Goal: Check status: Check status

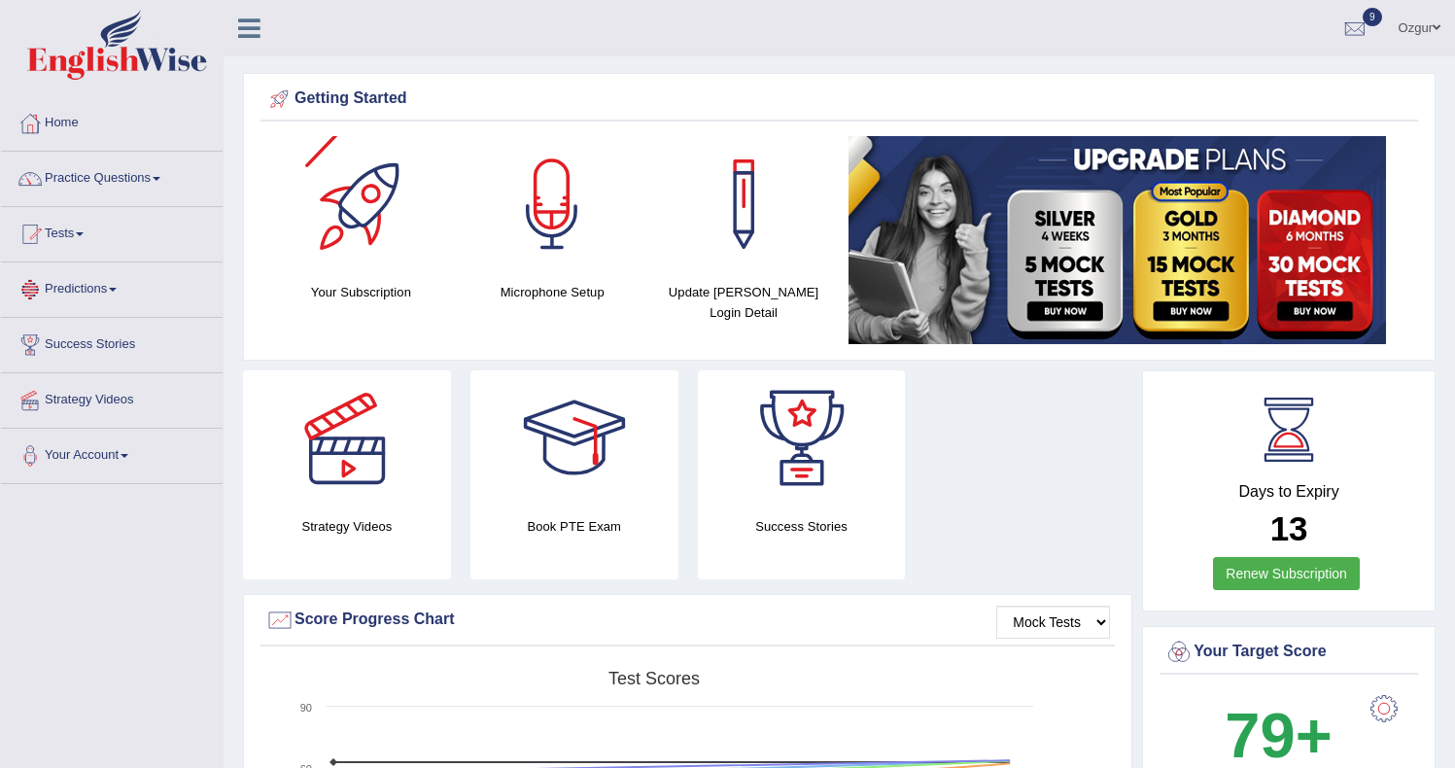
click at [102, 247] on link "Tests" at bounding box center [112, 231] width 222 height 49
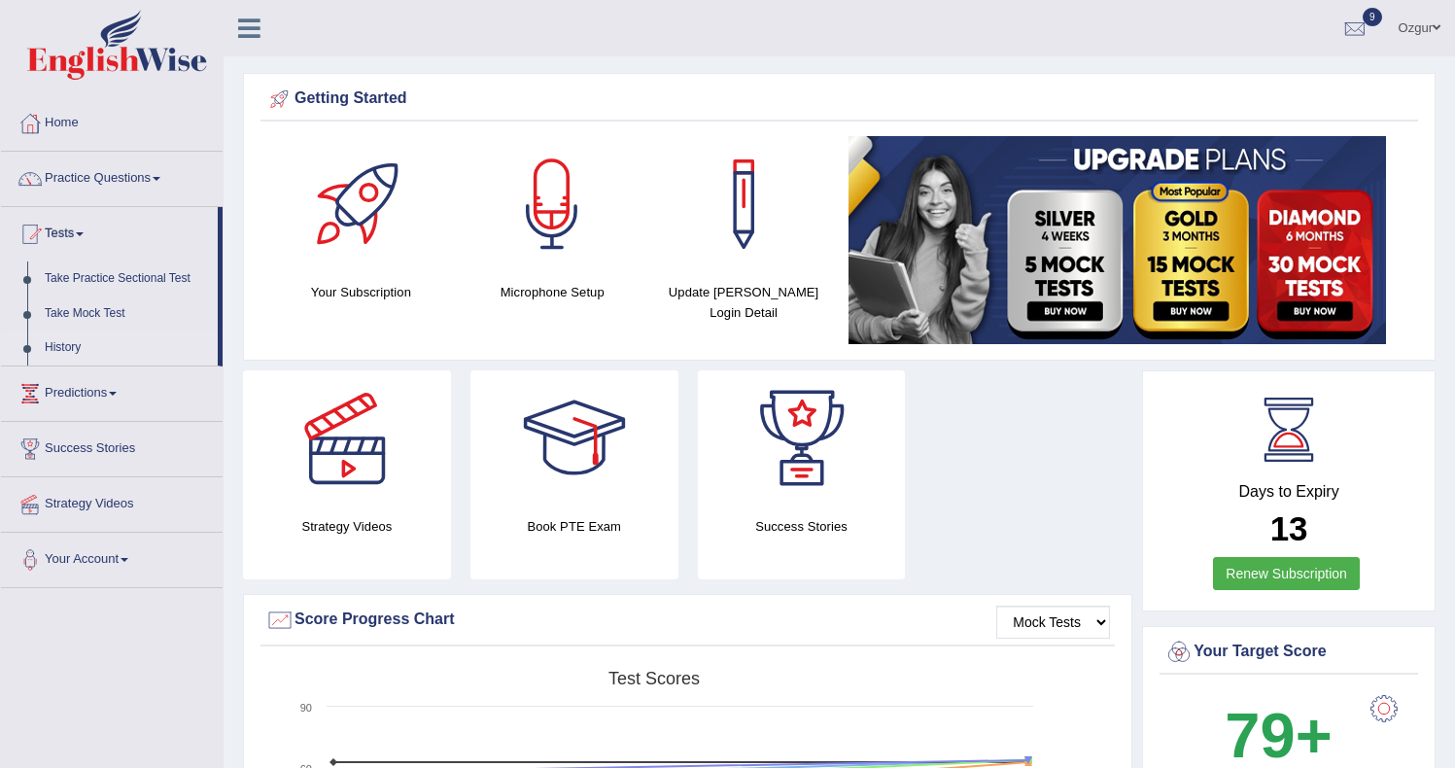
click at [87, 341] on link "History" at bounding box center [127, 347] width 182 height 35
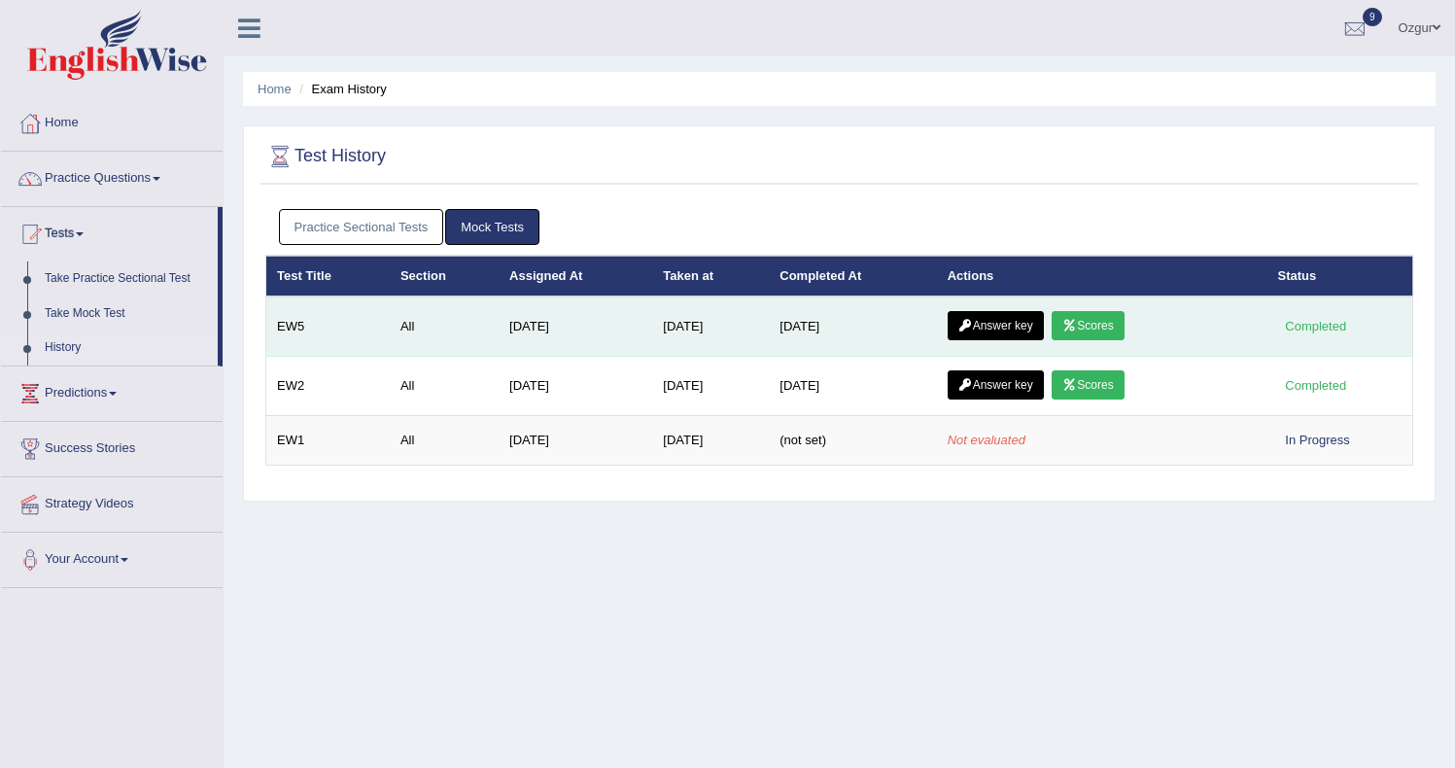
click at [1113, 329] on link "Scores" at bounding box center [1088, 325] width 72 height 29
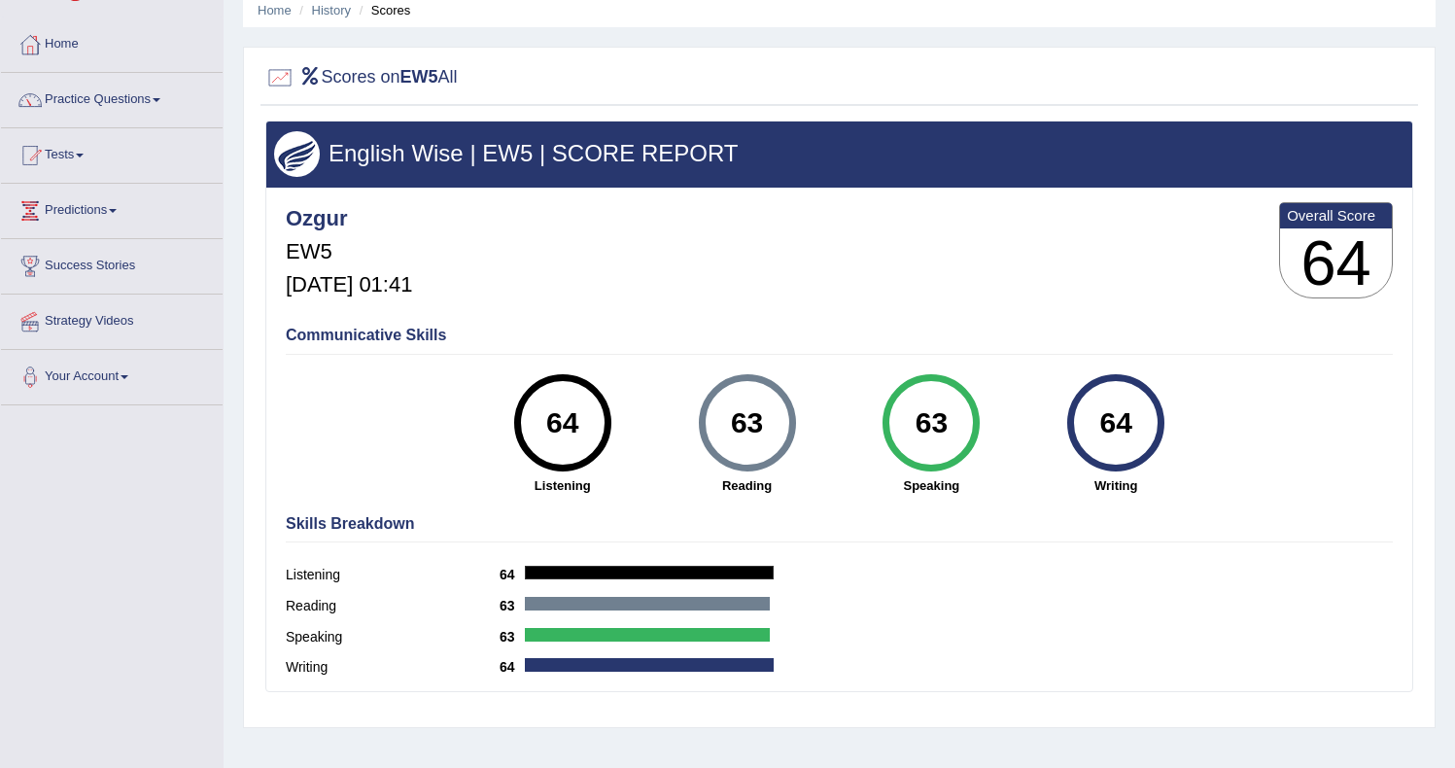
scroll to position [78, 0]
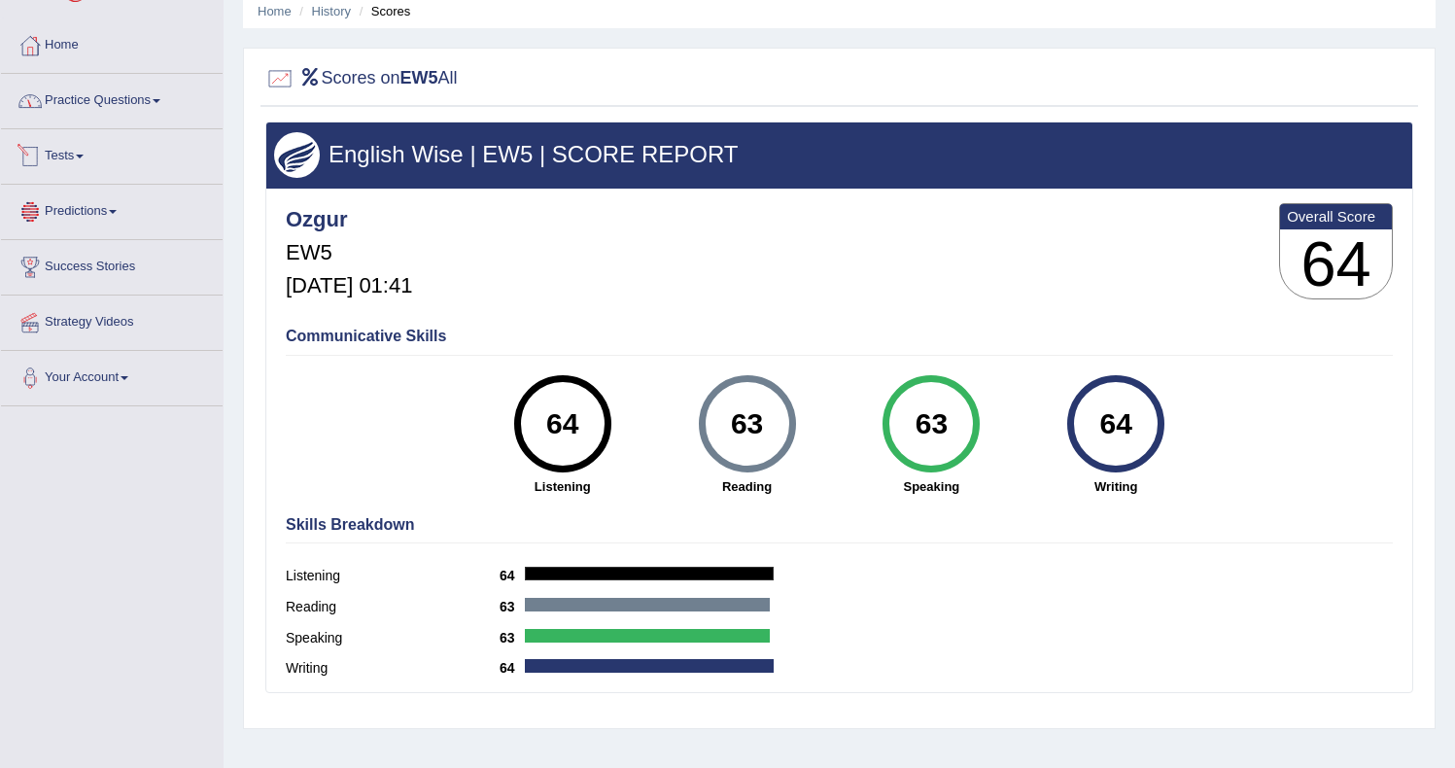
click at [99, 168] on link "Tests" at bounding box center [112, 153] width 222 height 49
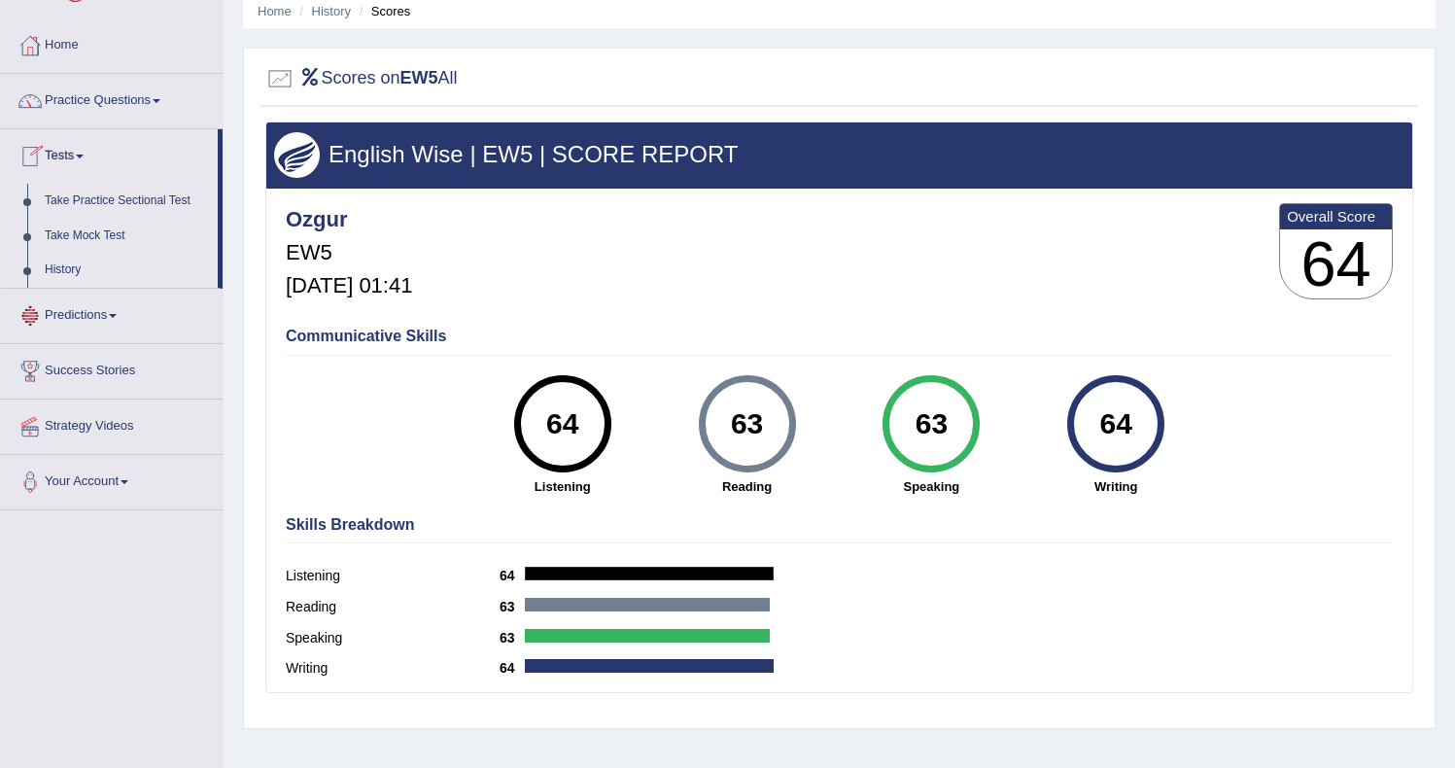
click at [83, 262] on link "History" at bounding box center [127, 270] width 182 height 35
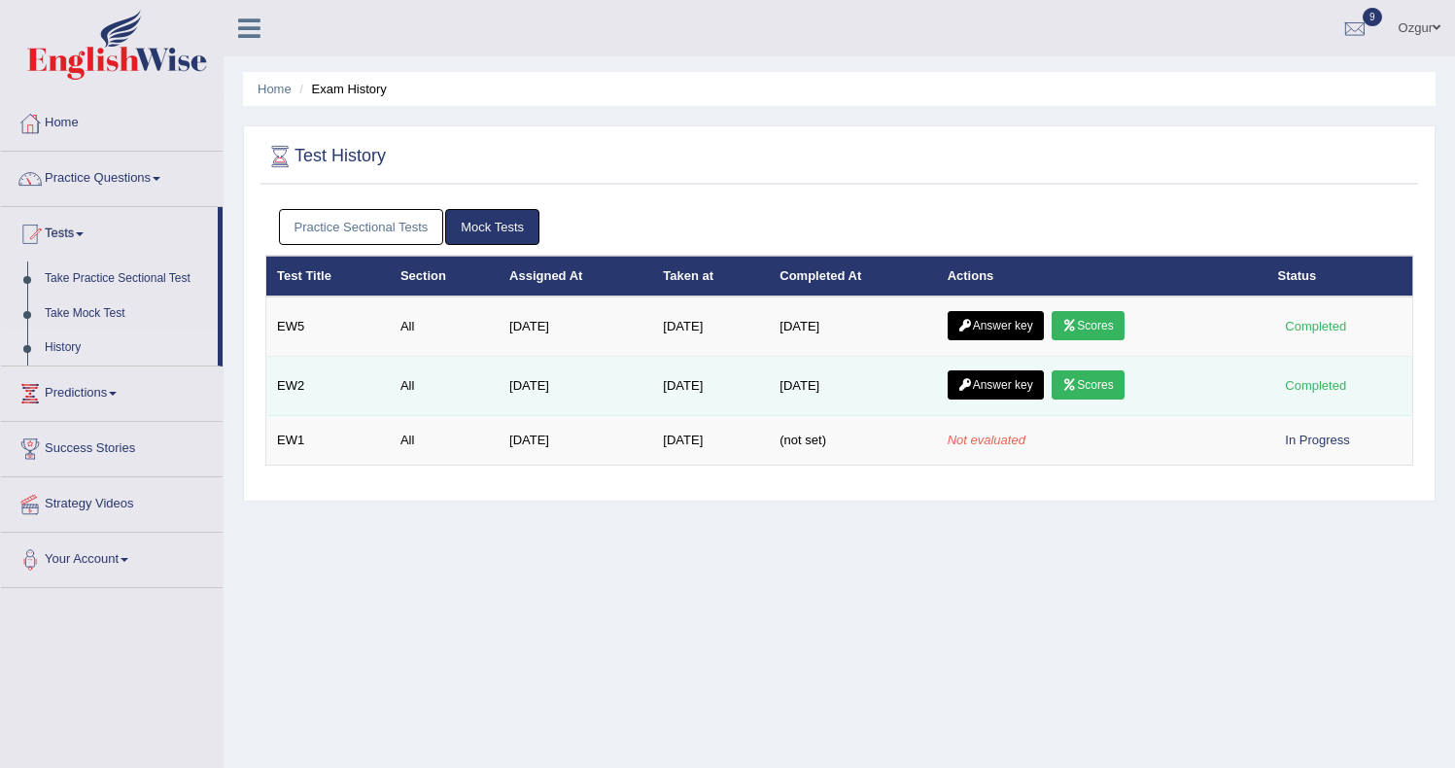
click at [1114, 396] on link "Scores" at bounding box center [1088, 384] width 72 height 29
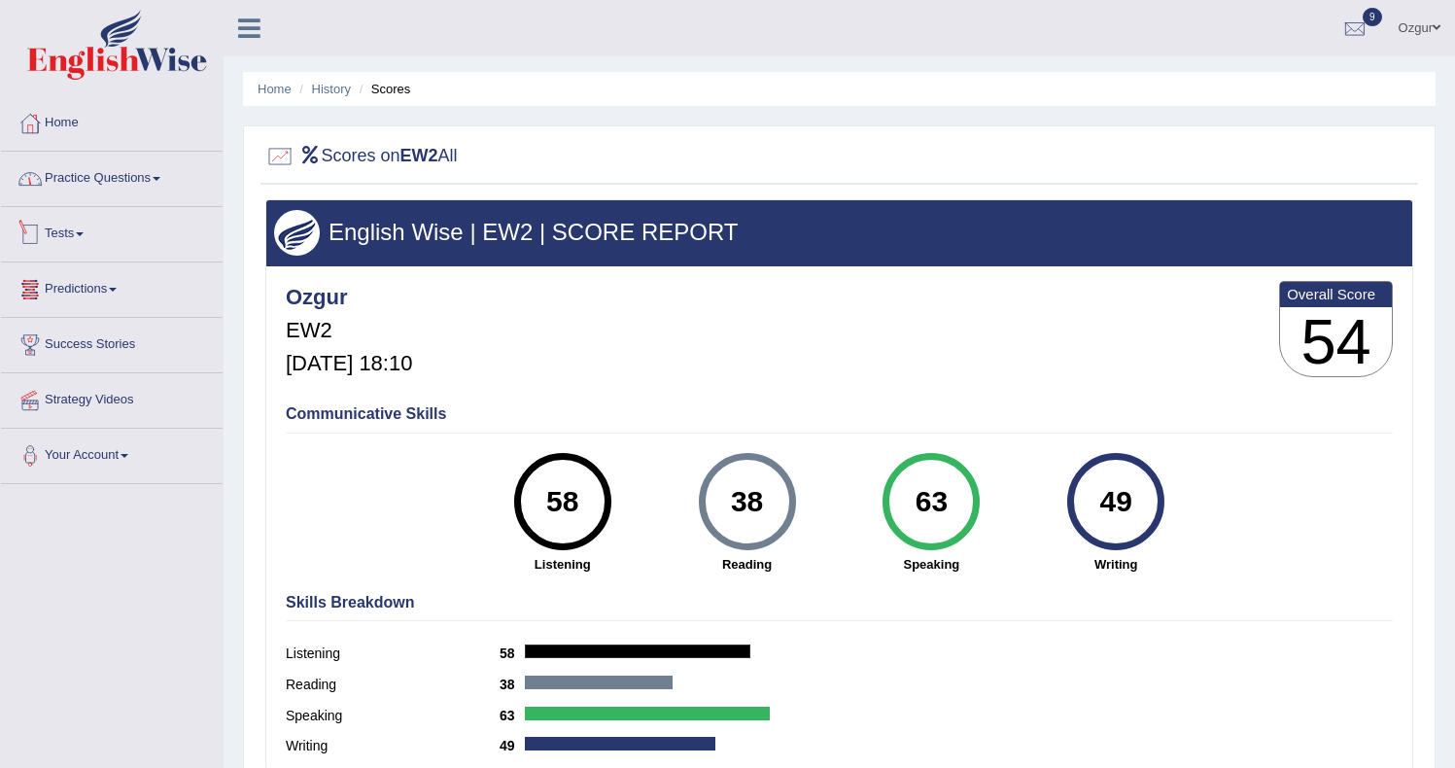
click at [142, 175] on link "Practice Questions" at bounding box center [112, 176] width 222 height 49
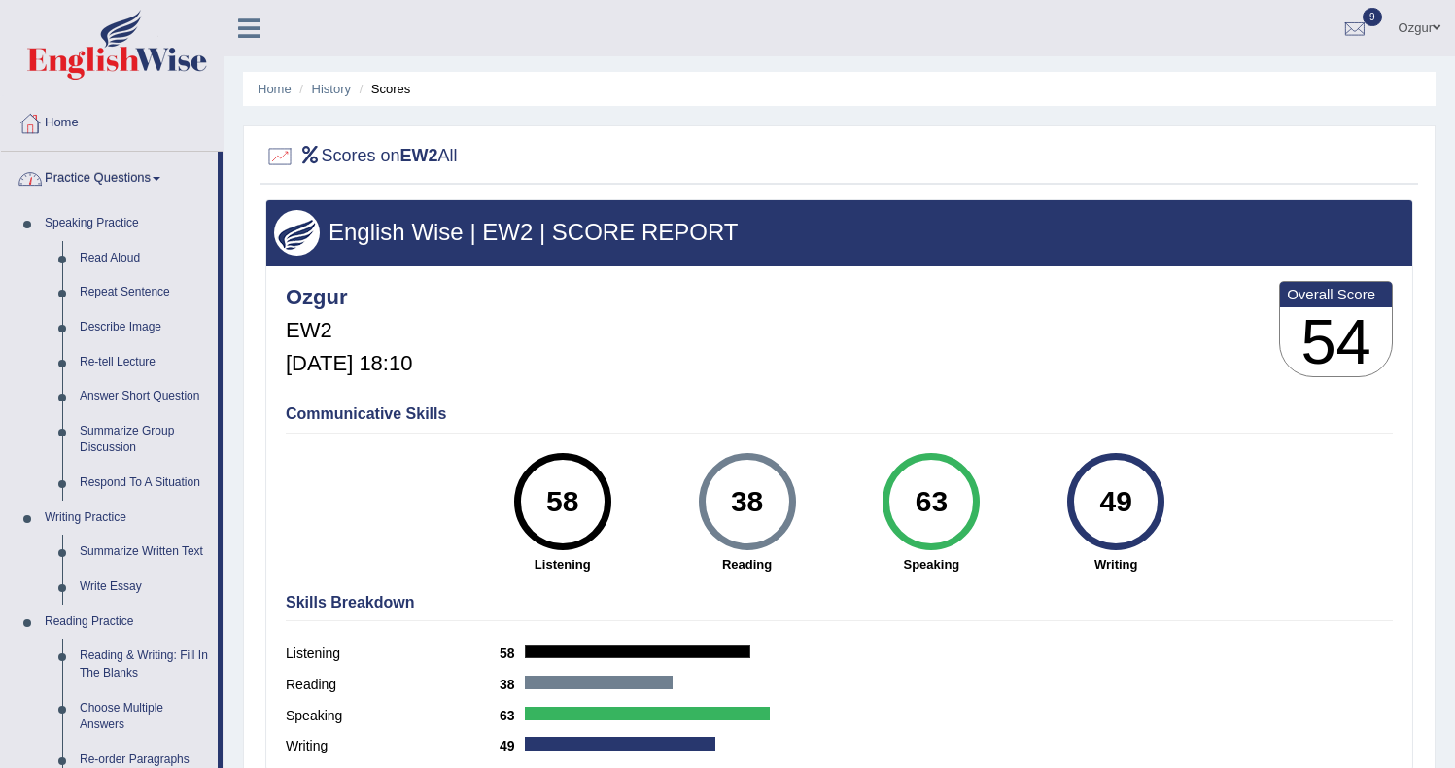
click at [92, 174] on link "Practice Questions" at bounding box center [109, 176] width 217 height 49
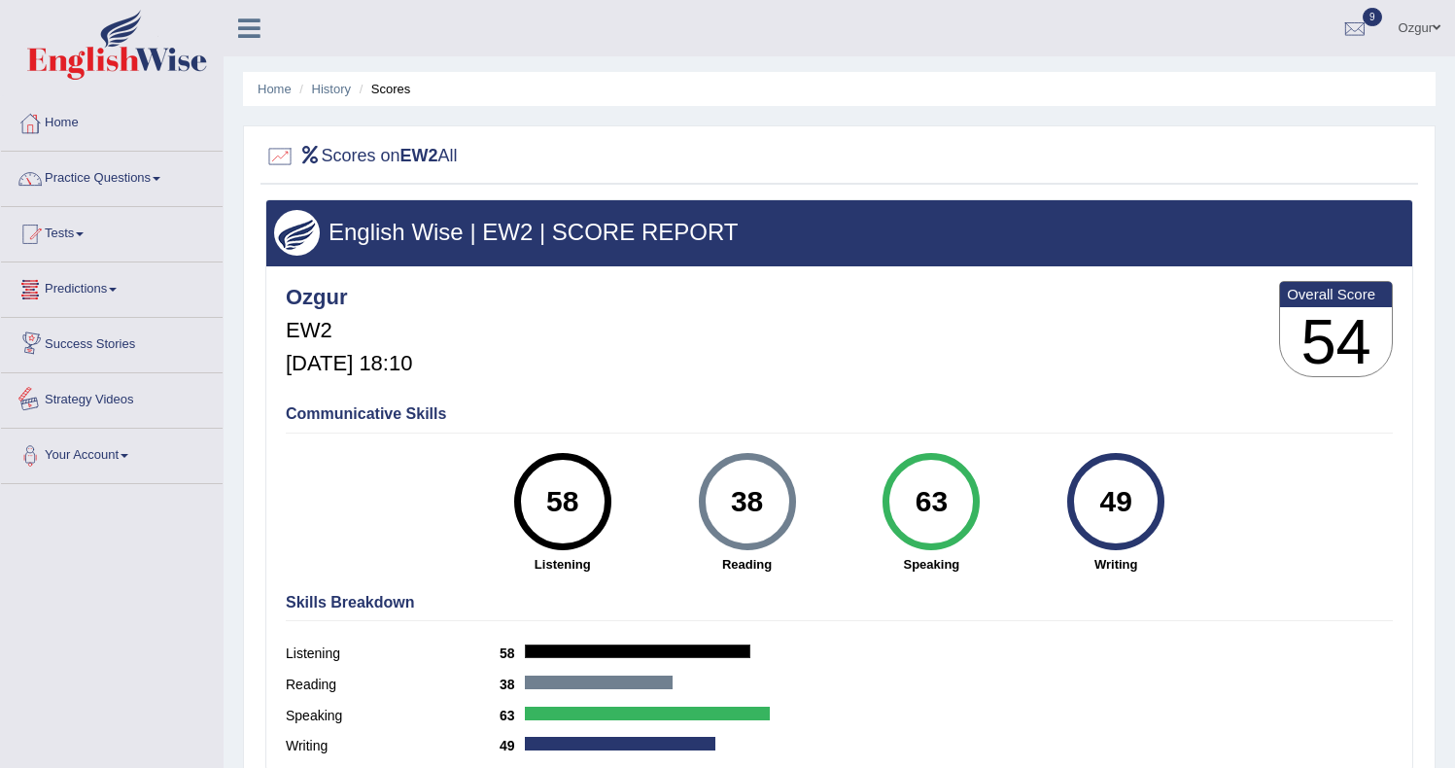
click at [131, 291] on link "Predictions" at bounding box center [112, 286] width 222 height 49
click at [119, 243] on link "Tests" at bounding box center [112, 231] width 222 height 49
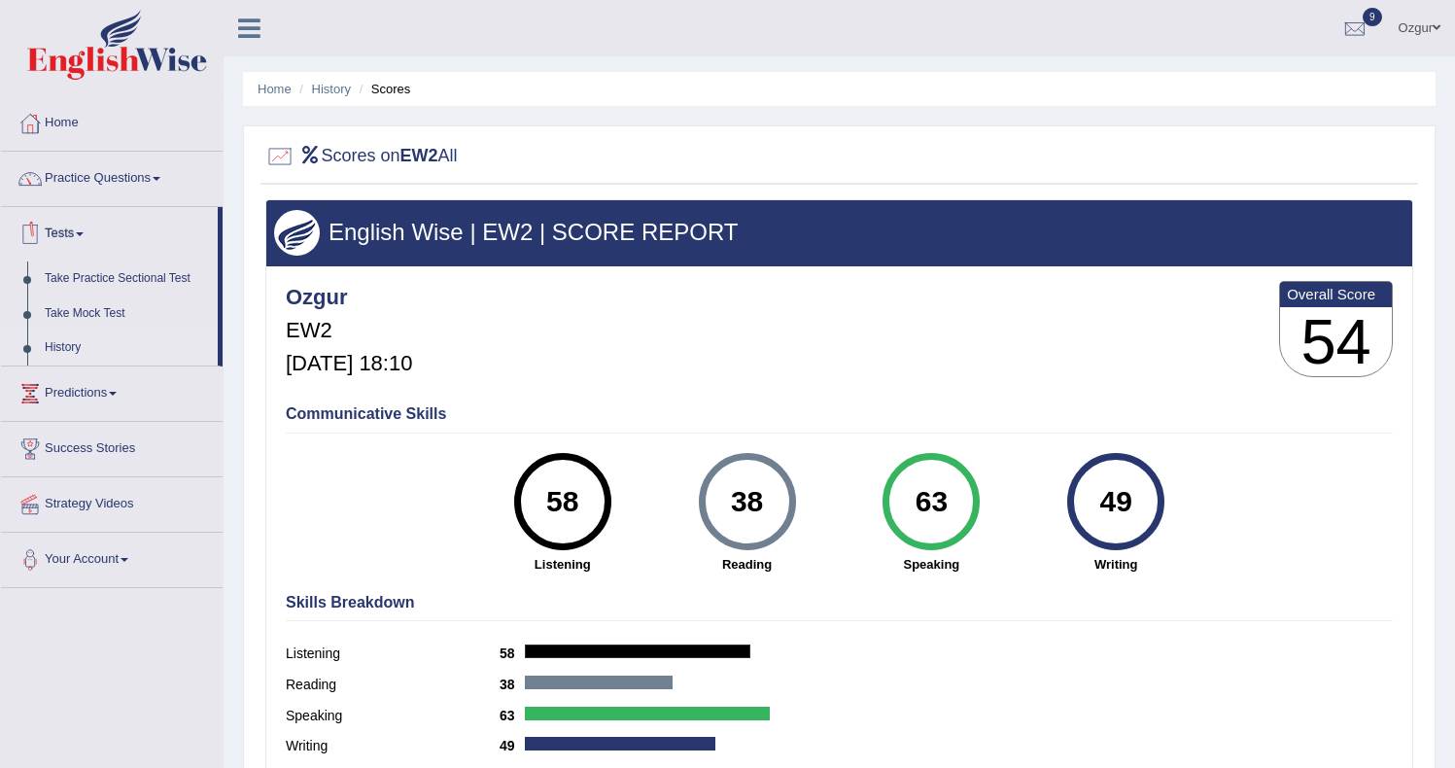
click at [93, 350] on link "History" at bounding box center [127, 347] width 182 height 35
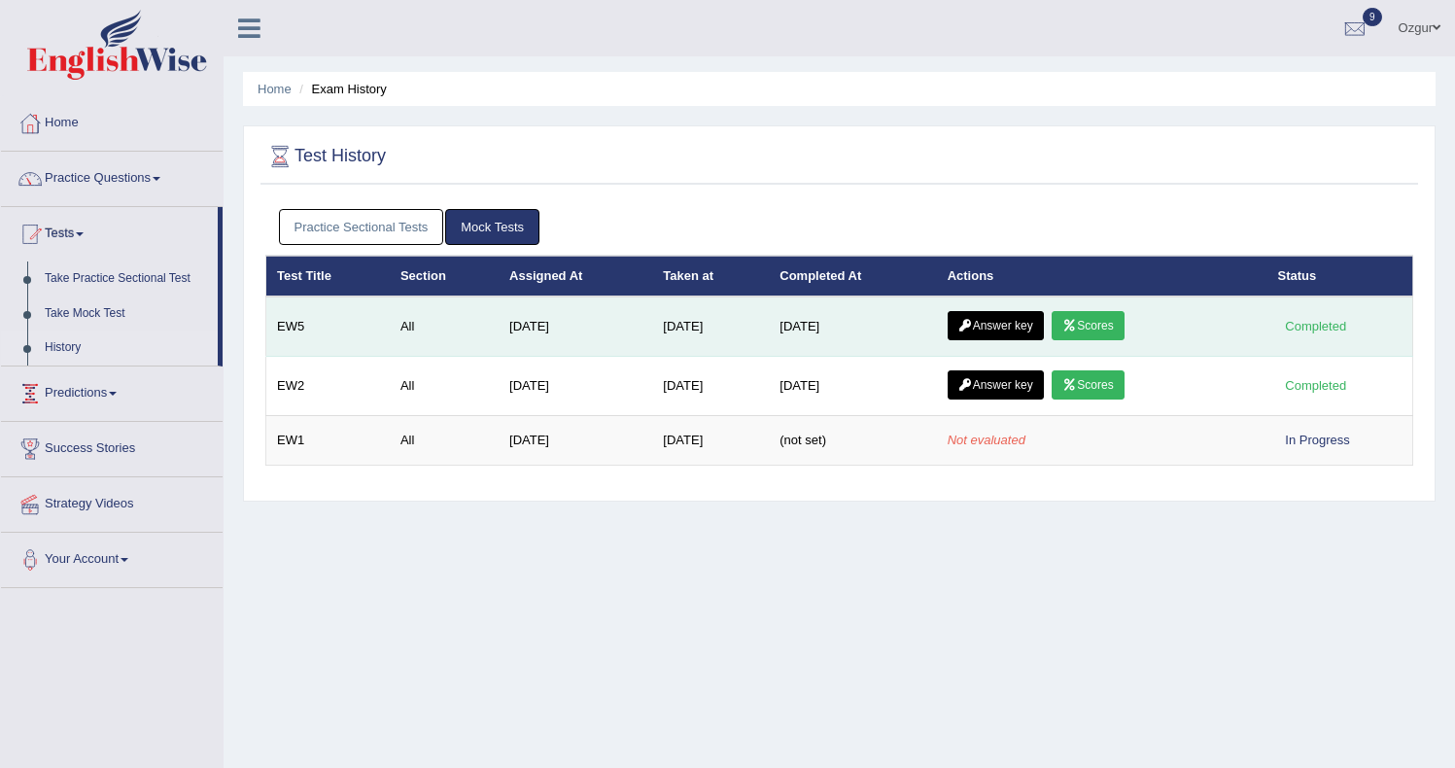
click at [1091, 332] on link "Scores" at bounding box center [1088, 325] width 72 height 29
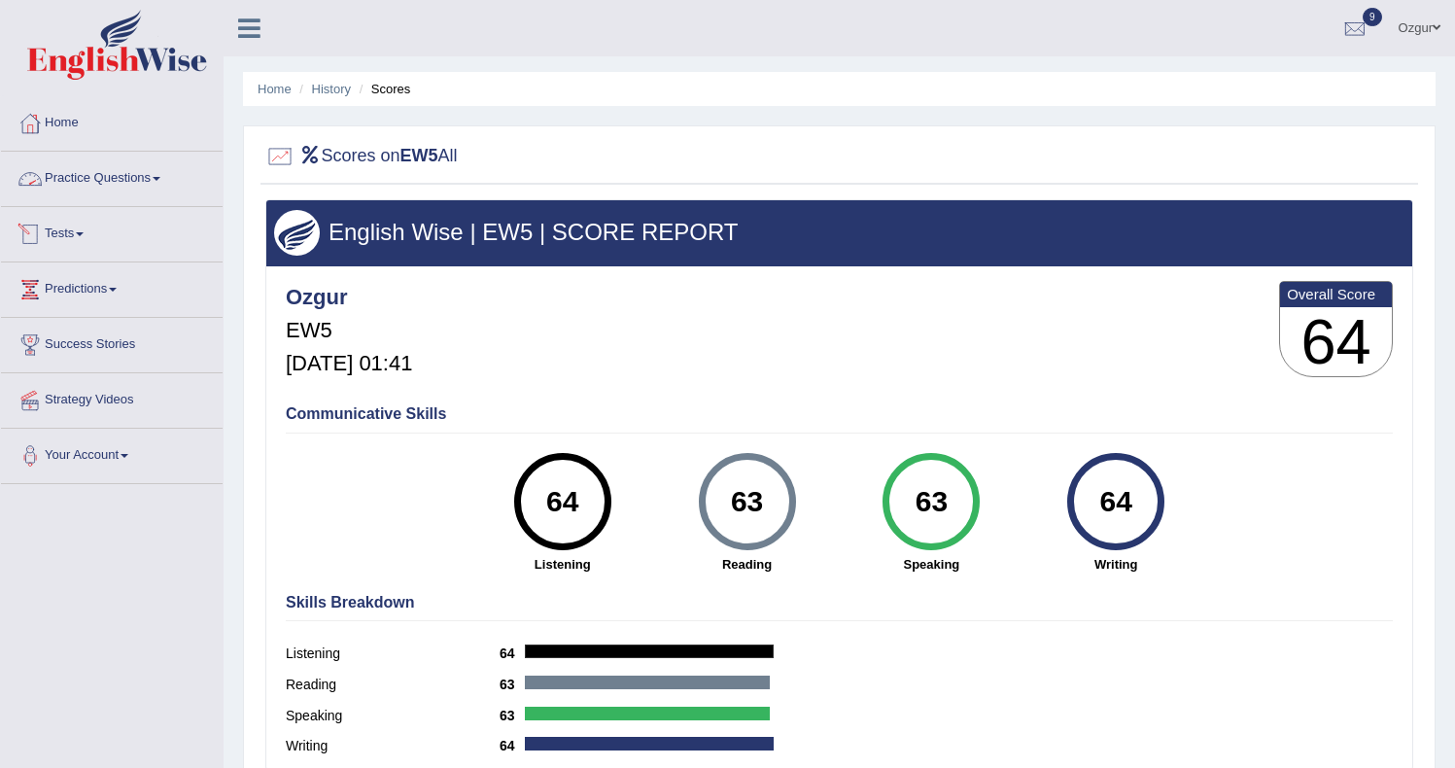
click at [97, 233] on link "Tests" at bounding box center [112, 231] width 222 height 49
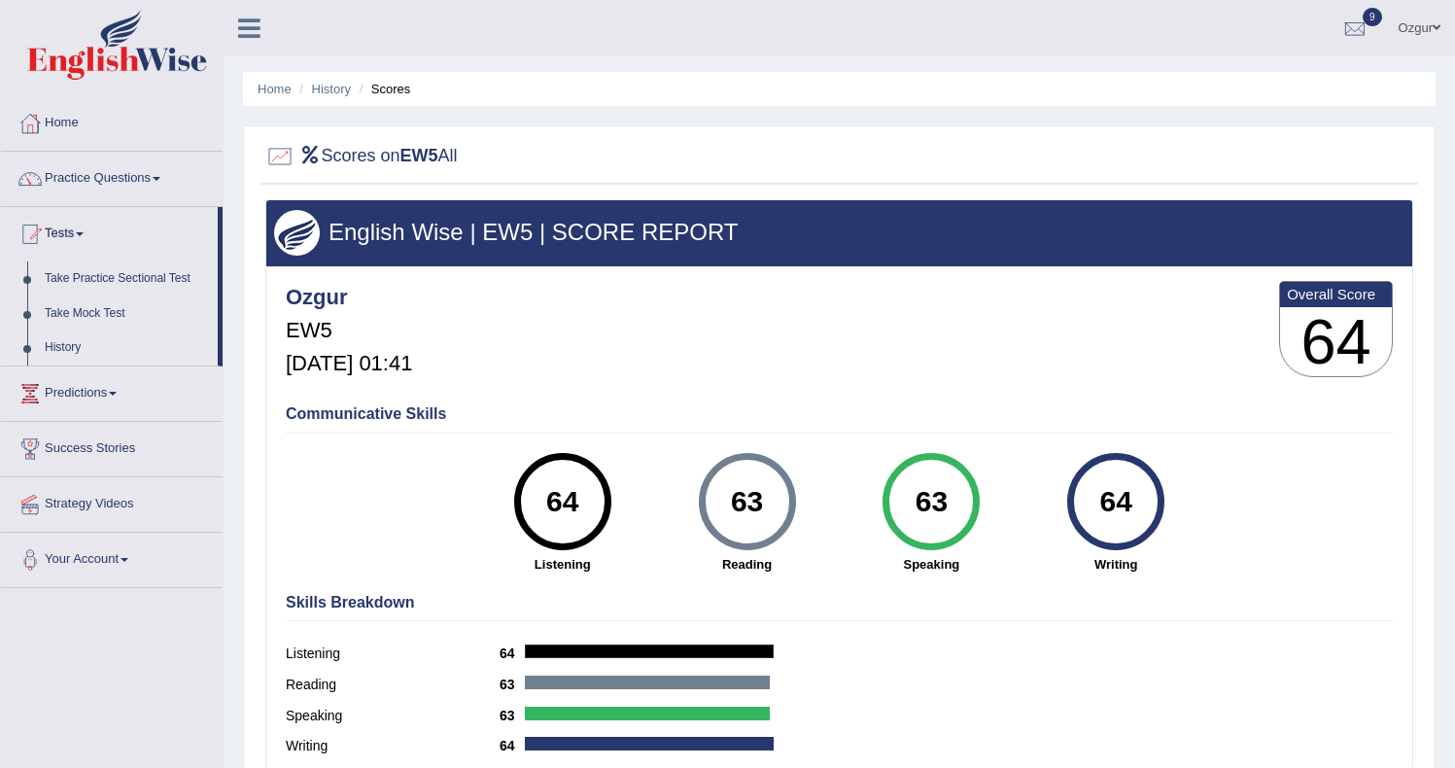
click at [85, 343] on link "History" at bounding box center [127, 347] width 182 height 35
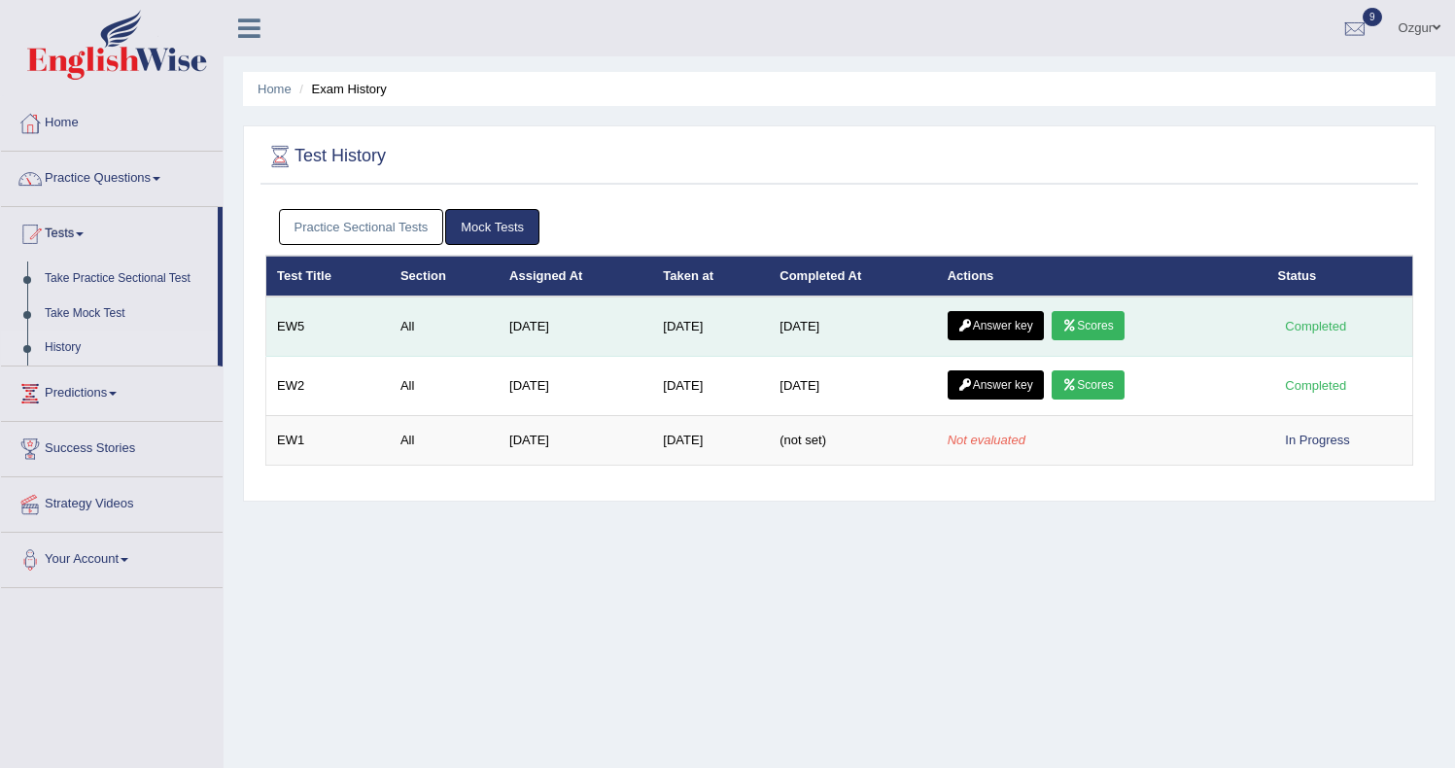
click at [986, 330] on link "Answer key" at bounding box center [996, 325] width 96 height 29
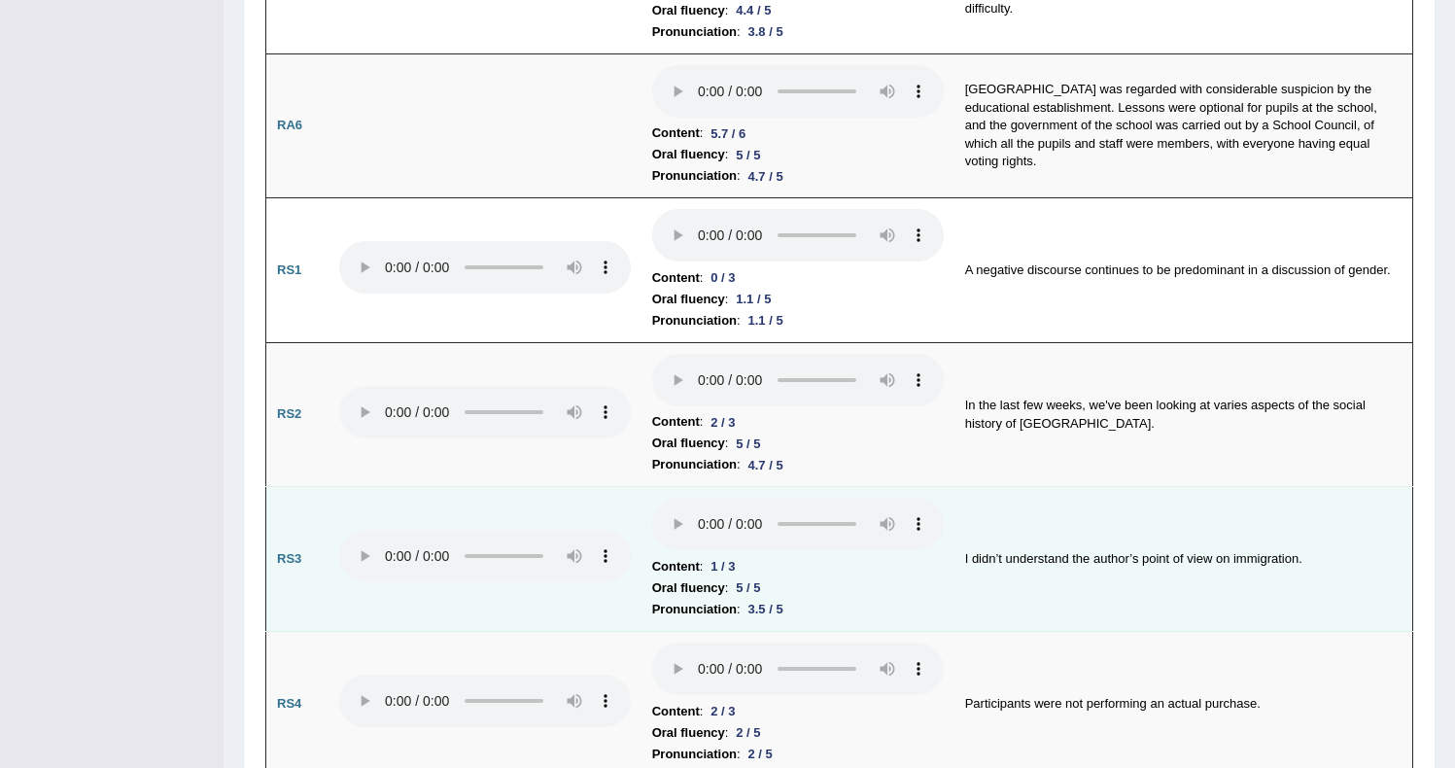
scroll to position [617, 0]
